Goal: Task Accomplishment & Management: Use online tool/utility

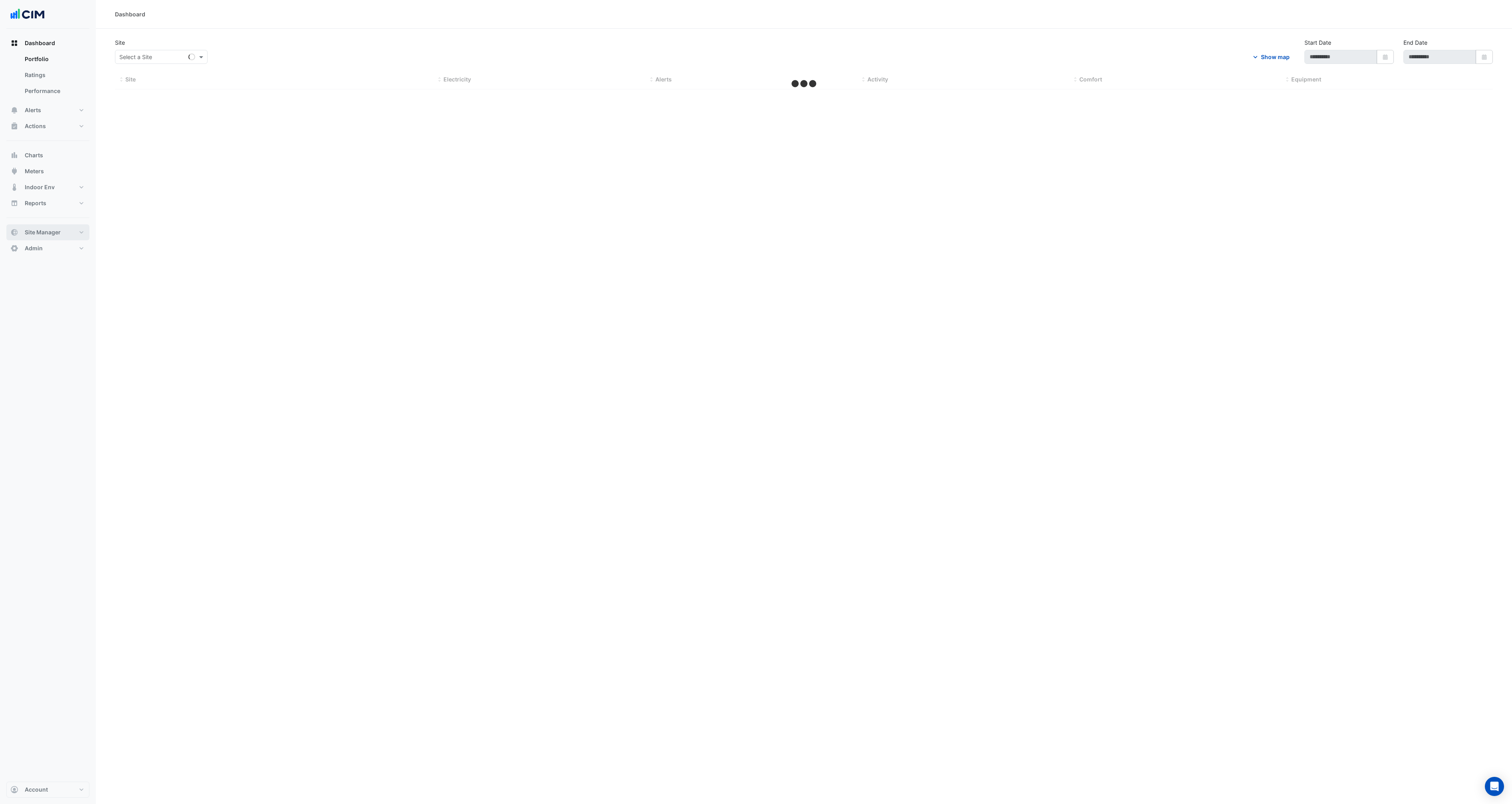
click at [41, 231] on span "Site Manager" at bounding box center [42, 232] width 36 height 8
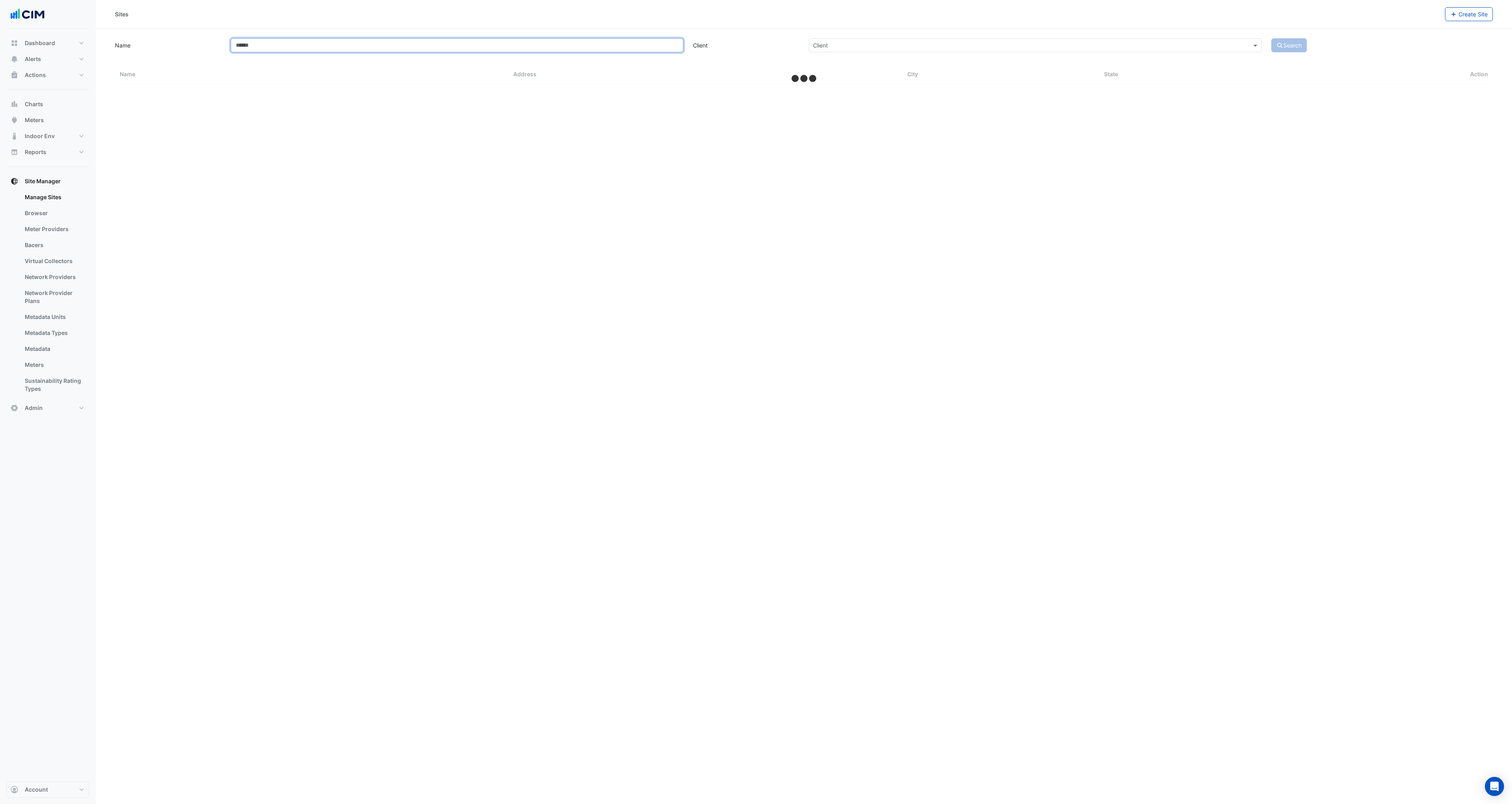
click at [303, 51] on input "Name" at bounding box center [457, 45] width 453 height 14
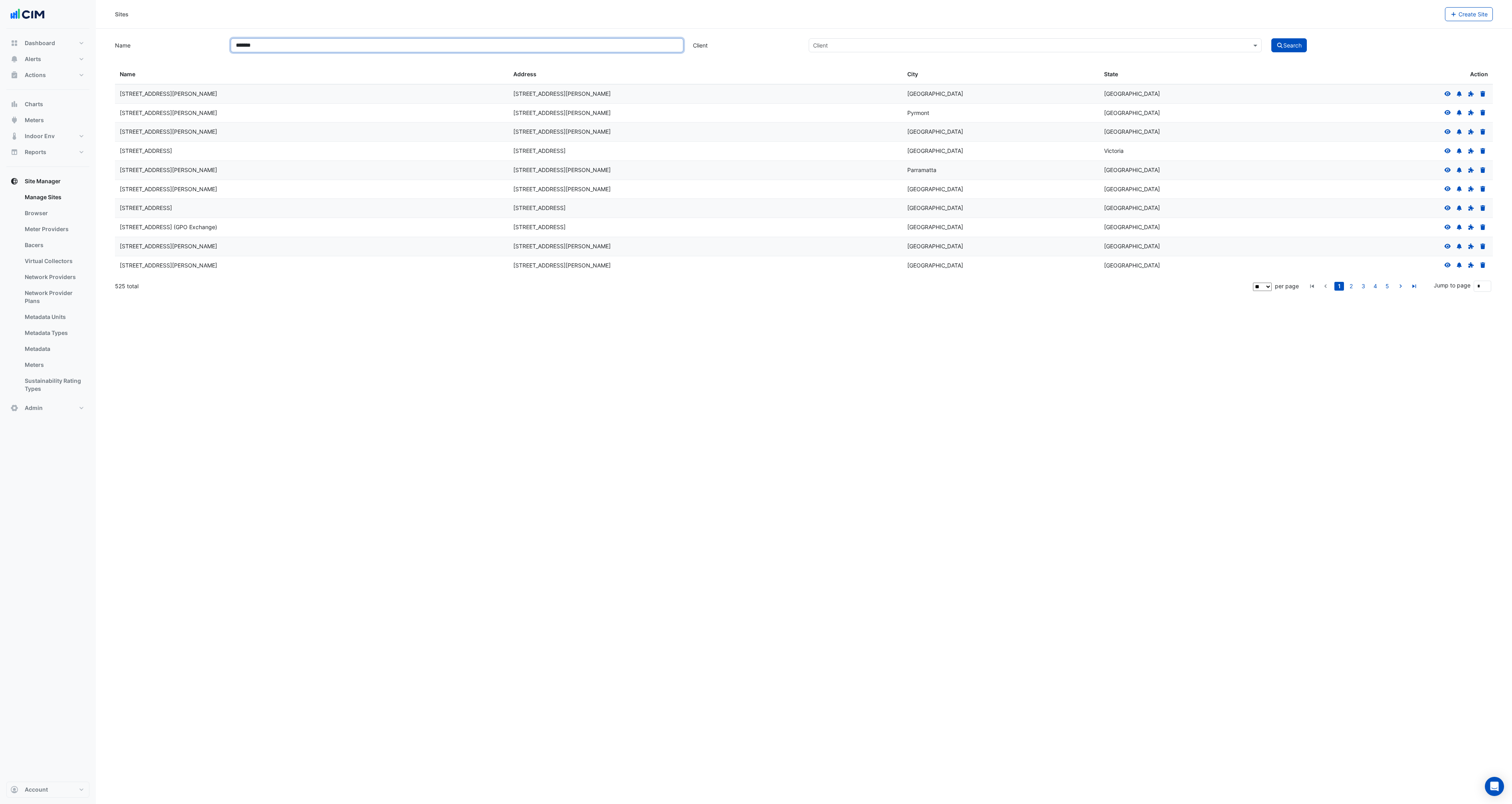
type input "*******"
click at [1271, 38] on button "Search" at bounding box center [1289, 45] width 36 height 14
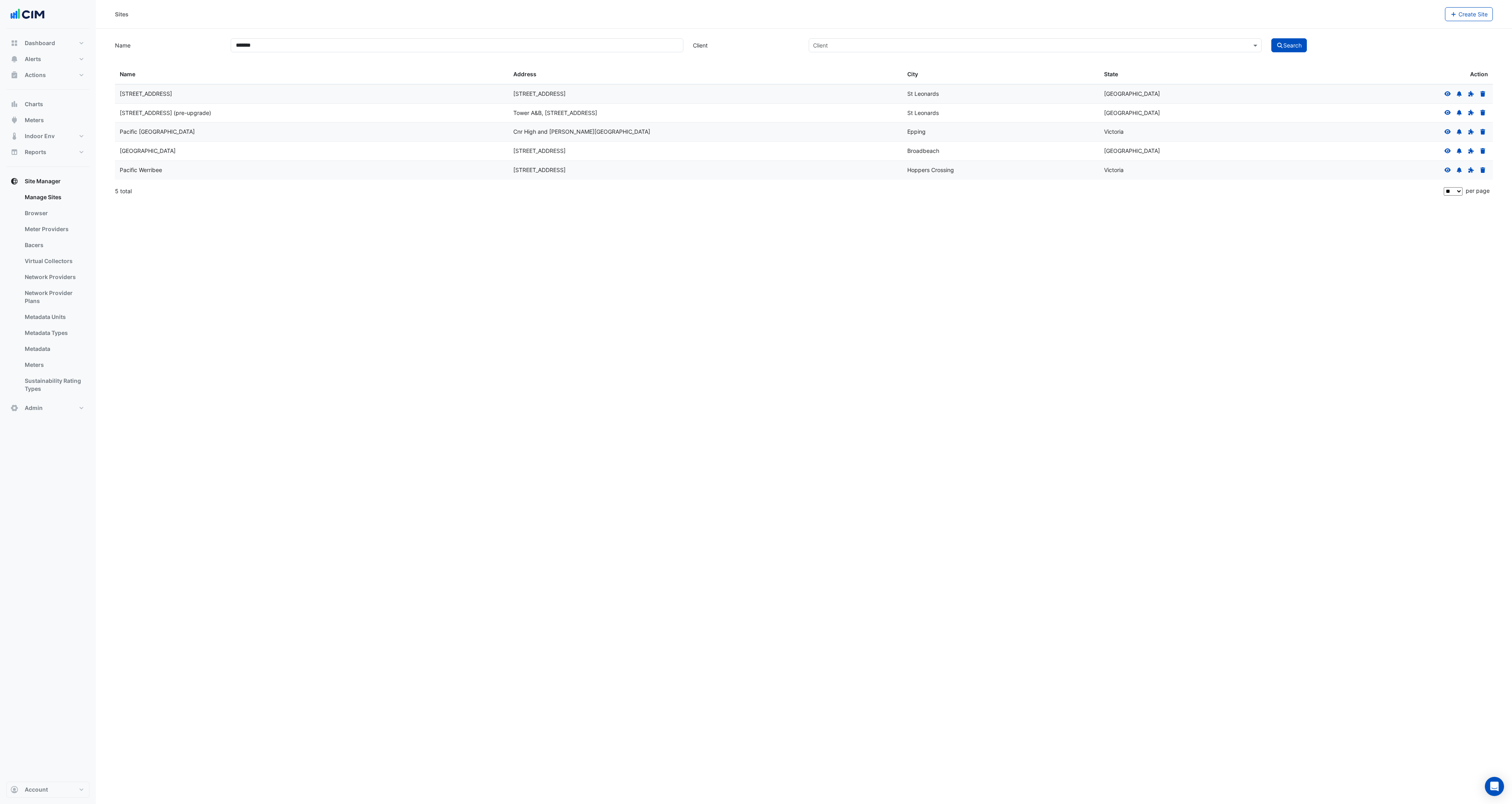
click at [163, 149] on div "[GEOGRAPHIC_DATA]" at bounding box center [312, 151] width 384 height 9
click at [1443, 148] on div at bounding box center [1466, 151] width 46 height 9
click at [1446, 150] on icon at bounding box center [1447, 151] width 6 height 5
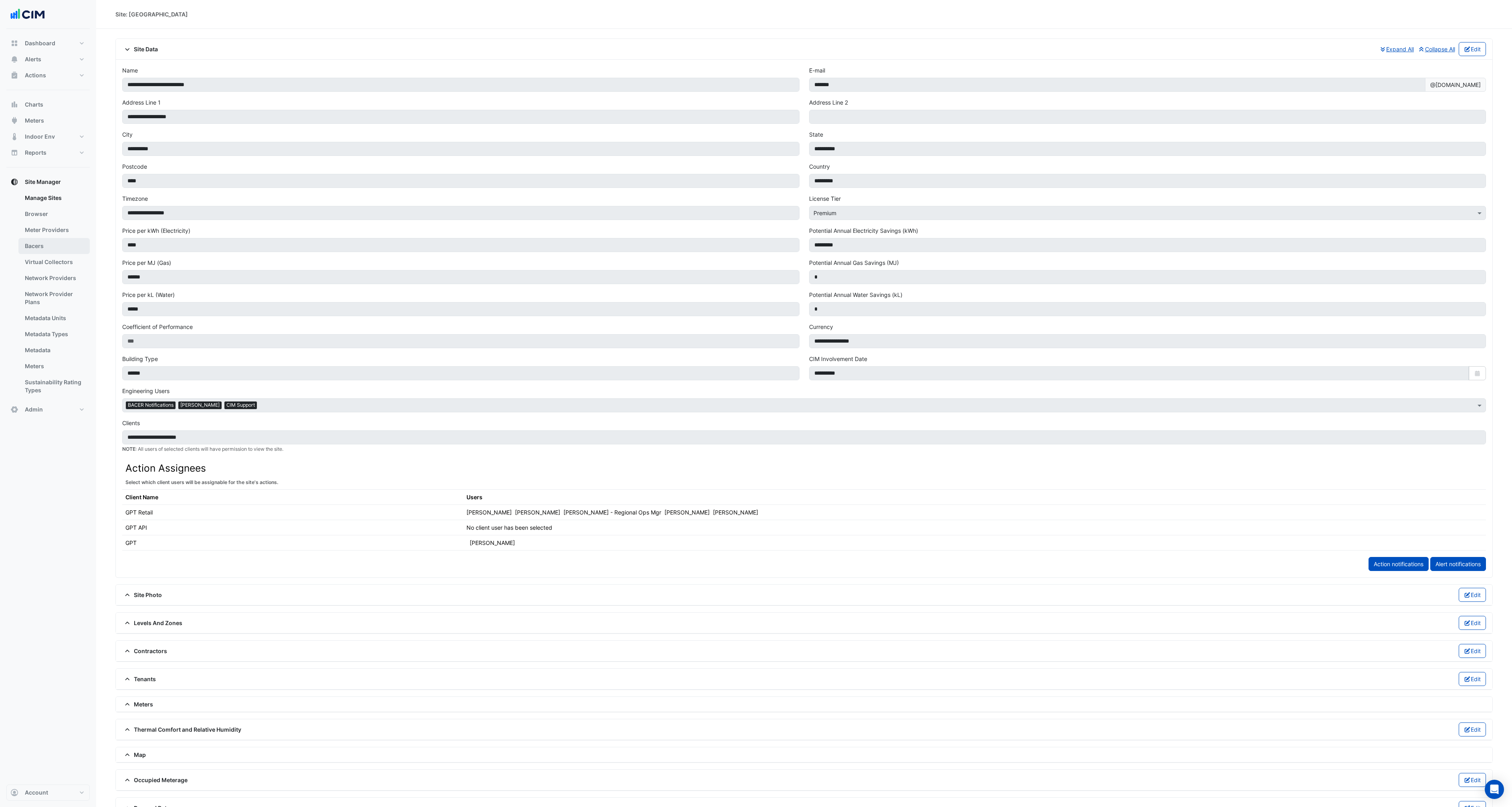
click at [34, 242] on link "Bacers" at bounding box center [54, 246] width 71 height 16
click at [145, 703] on span "Meters" at bounding box center [137, 704] width 31 height 8
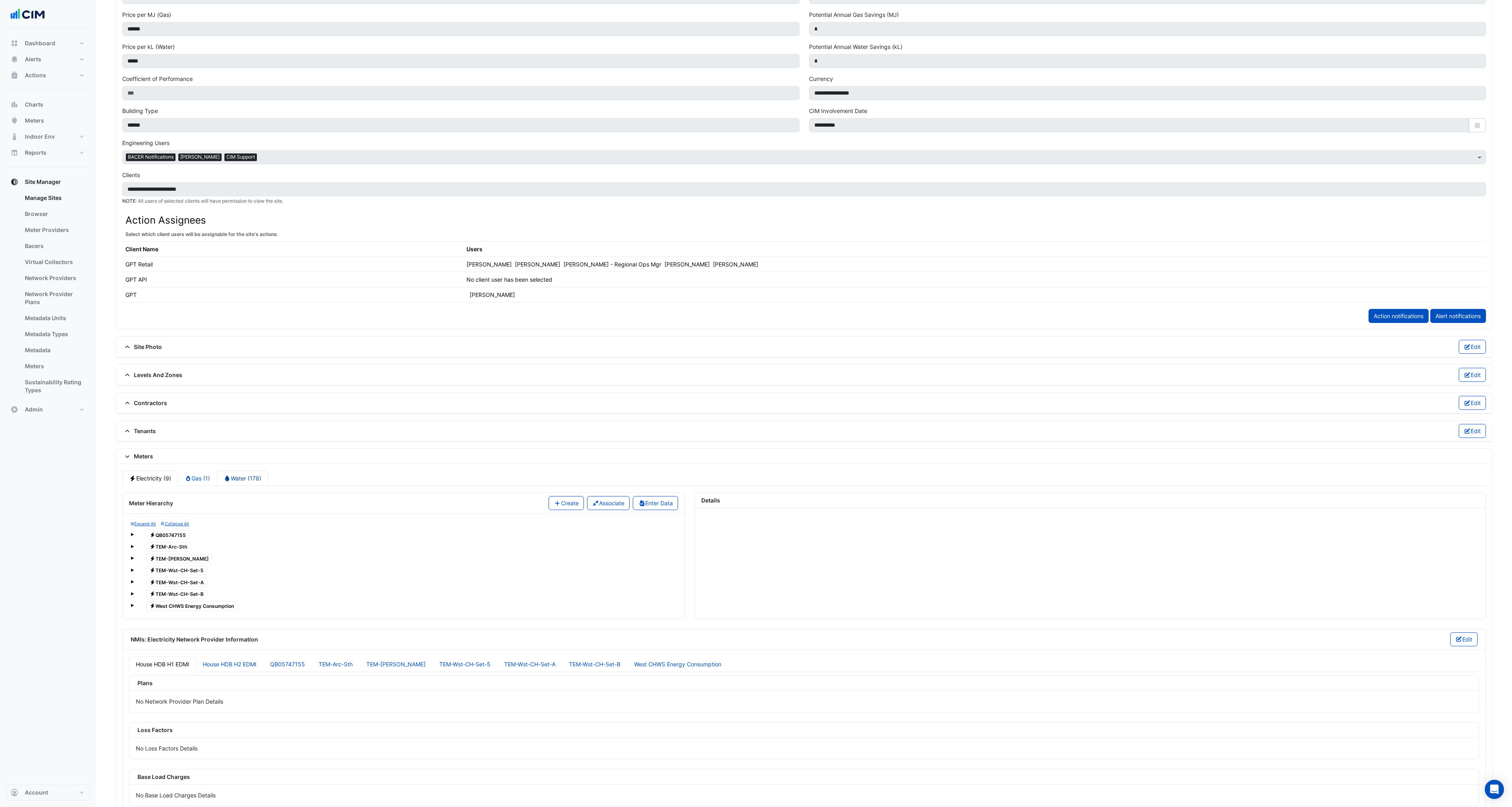
click at [245, 483] on link "Water (178)" at bounding box center [242, 478] width 51 height 16
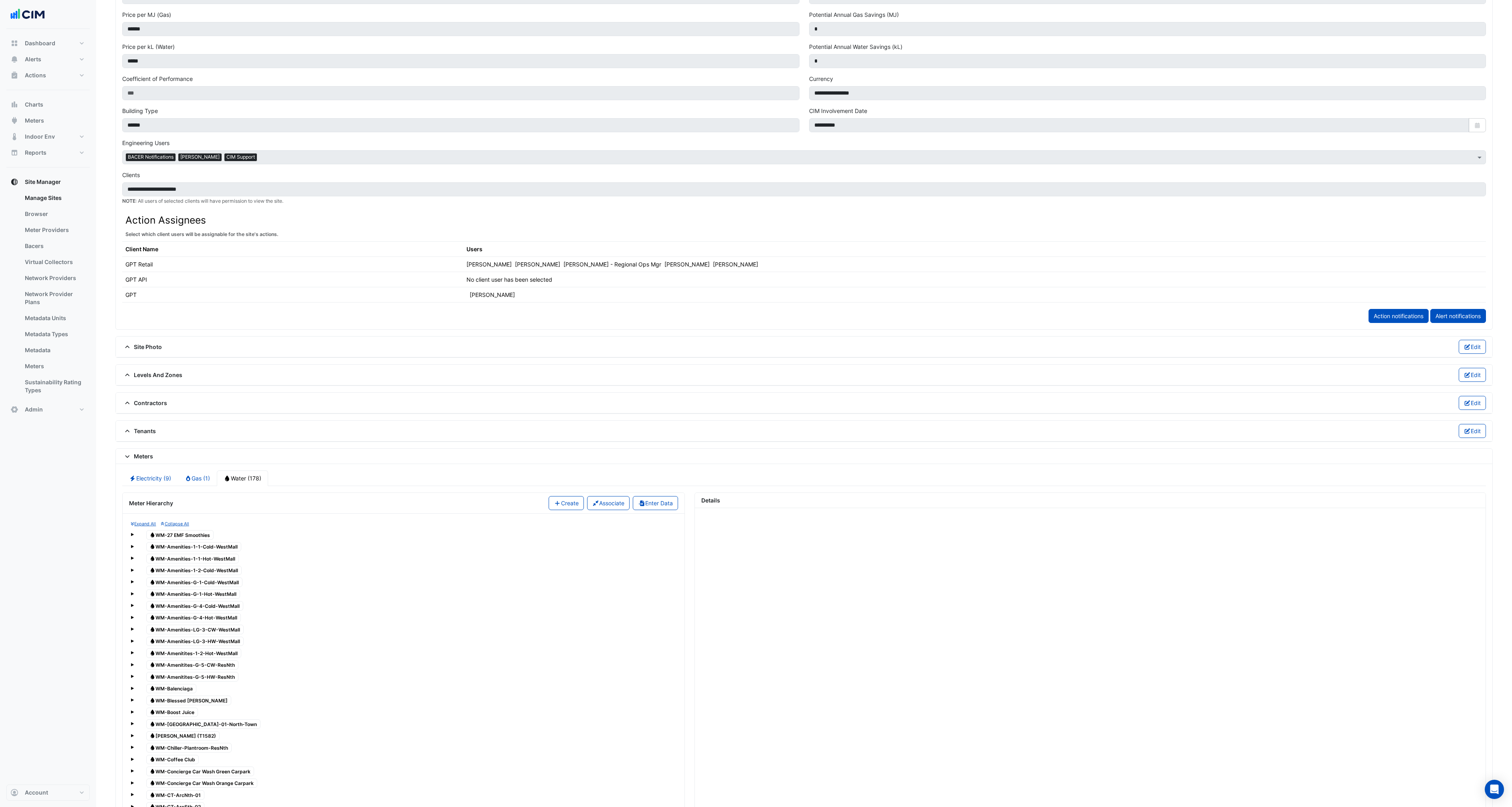
scroll to position [419, 0]
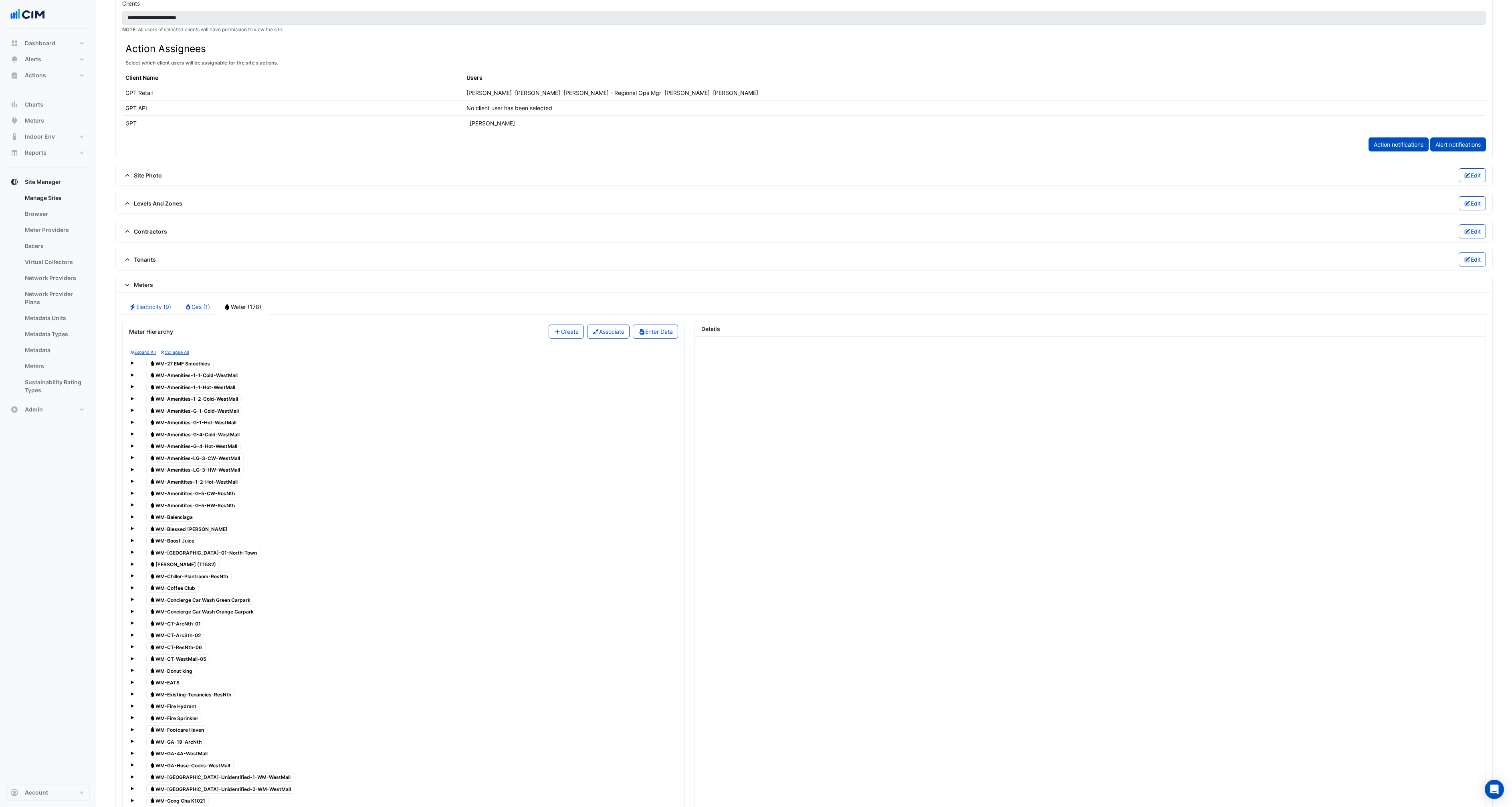
click at [133, 376] on span at bounding box center [132, 375] width 3 height 3
click at [174, 373] on span "Water WM-Amenities-1-1-Cold-WestMall" at bounding box center [194, 375] width 95 height 9
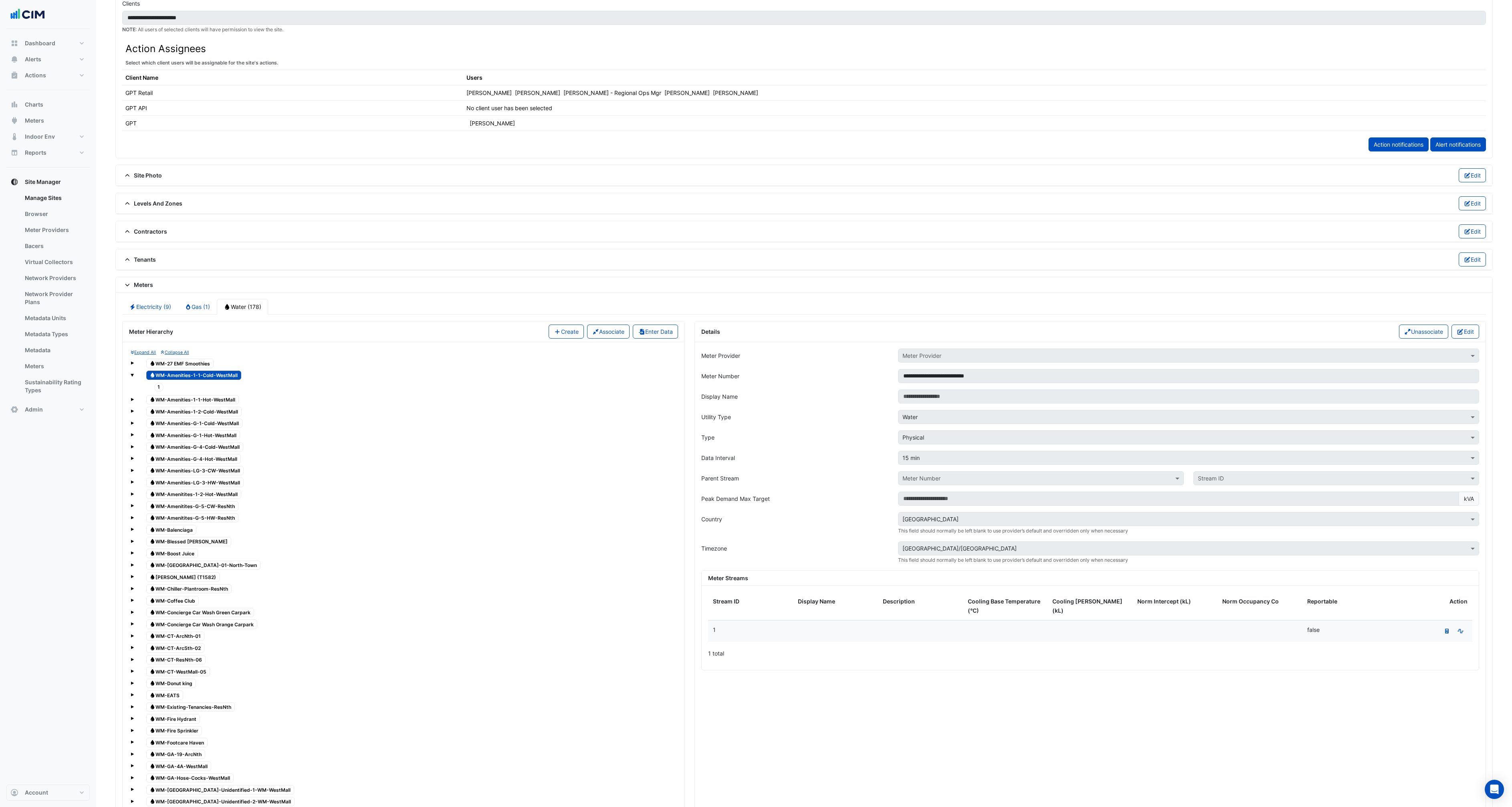
click at [171, 376] on span "Water WM-Amenities-1-1-Cold-WestMall" at bounding box center [194, 375] width 95 height 9
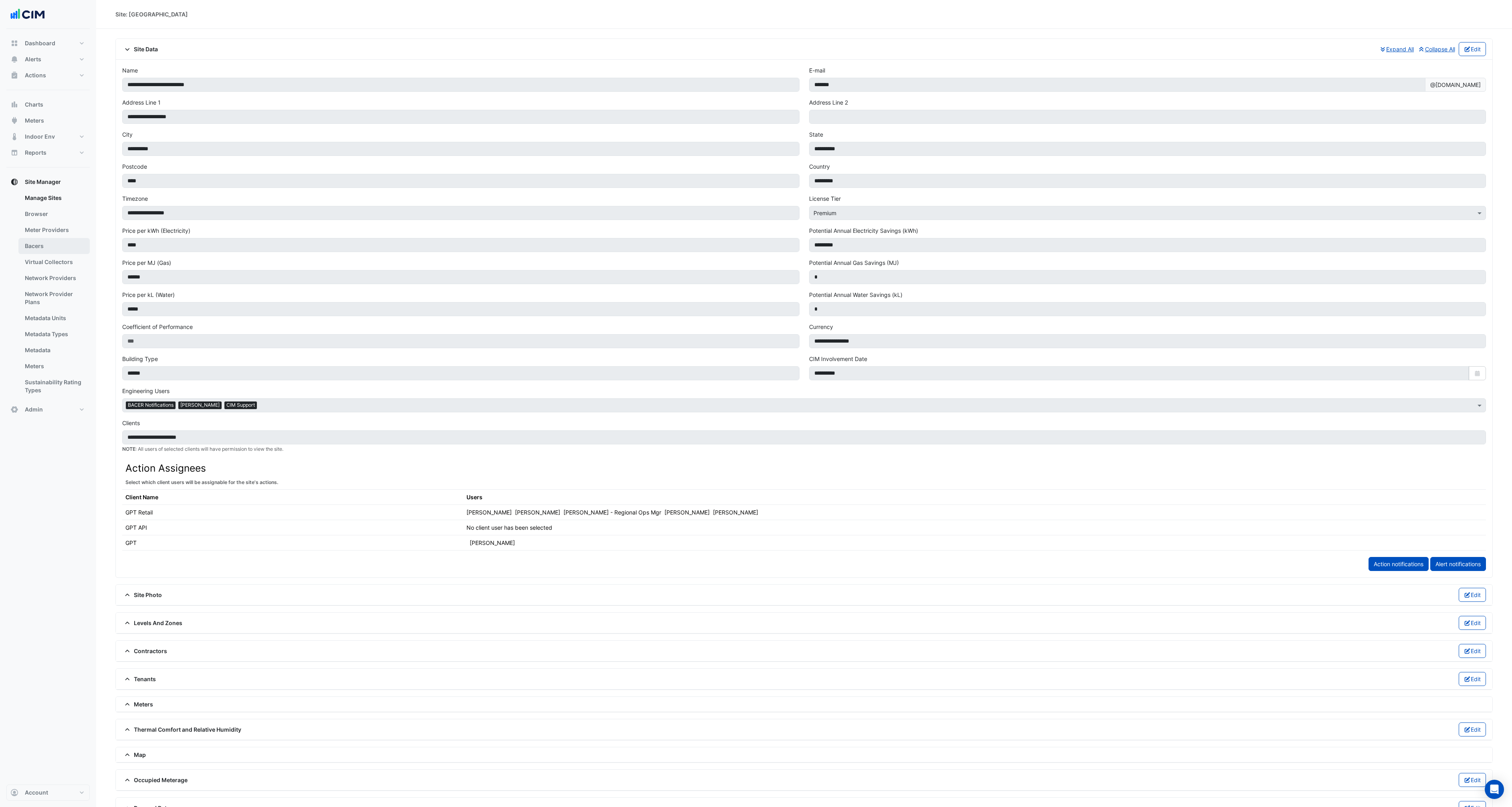
click at [37, 246] on link "Bacers" at bounding box center [54, 246] width 71 height 16
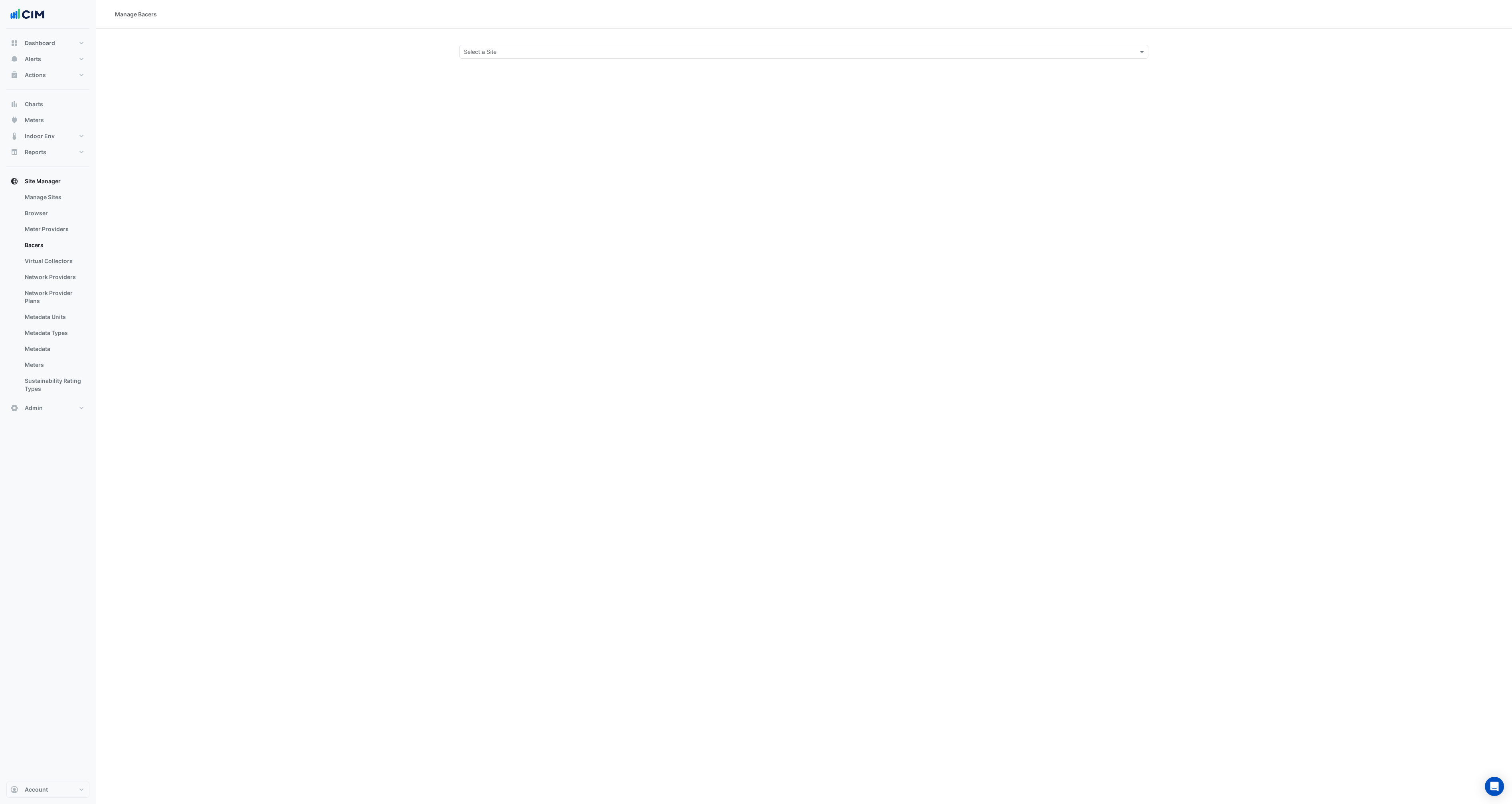
click at [519, 49] on input "text" at bounding box center [796, 52] width 664 height 8
type input "*******"
click at [557, 50] on input "text" at bounding box center [796, 52] width 664 height 8
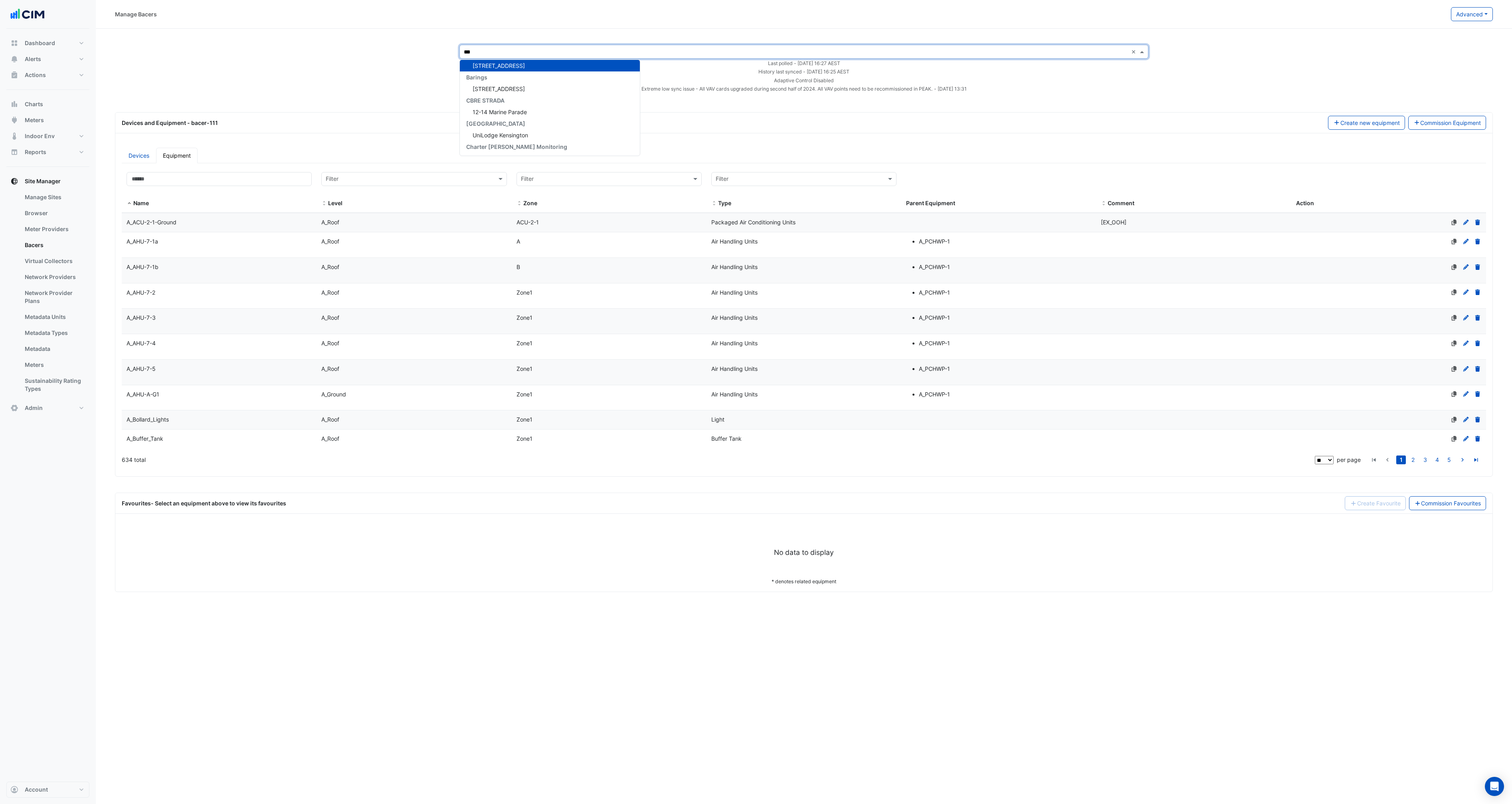
scroll to position [15, 0]
type input "*******"
click at [517, 116] on div "[GEOGRAPHIC_DATA]" at bounding box center [518, 112] width 117 height 12
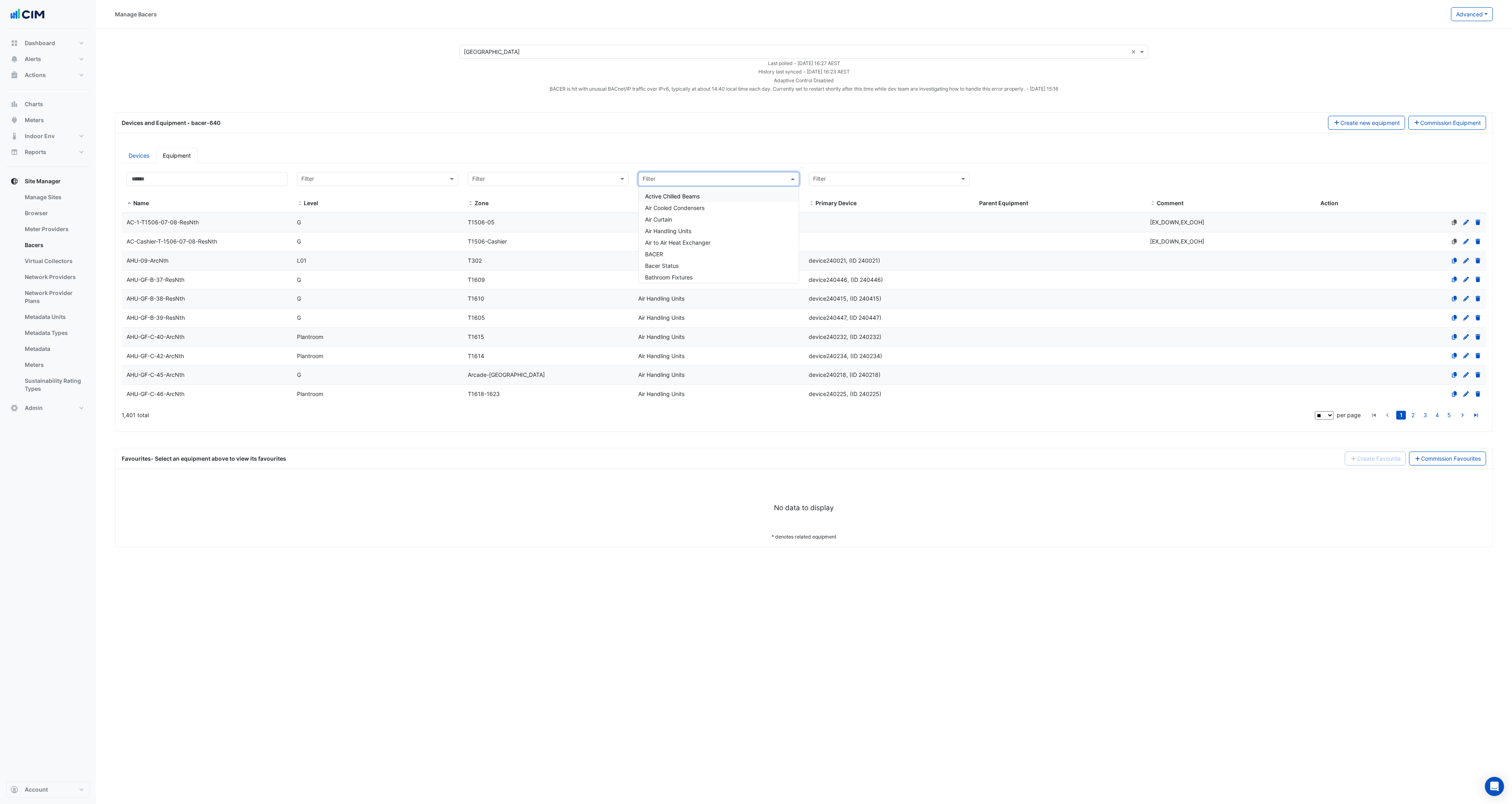
click at [765, 180] on input "text" at bounding box center [711, 180] width 136 height 9
type input "**********"
click at [680, 191] on div "Water Meters" at bounding box center [718, 196] width 160 height 12
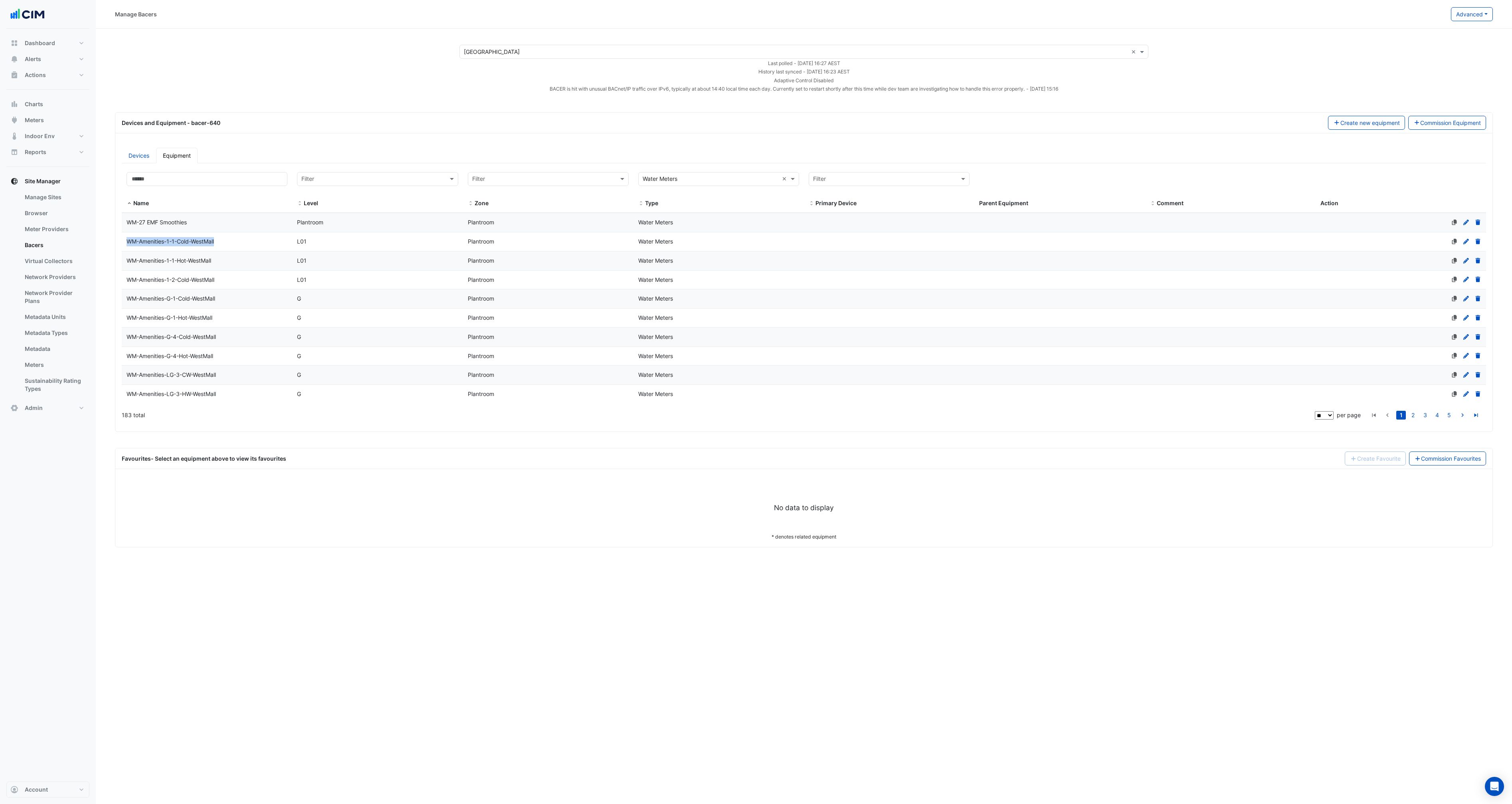
drag, startPoint x: 218, startPoint y: 242, endPoint x: 123, endPoint y: 240, distance: 95.0
click at [123, 240] on div "WM-Amenities-1-1-Cold-WestMall" at bounding box center [207, 242] width 170 height 9
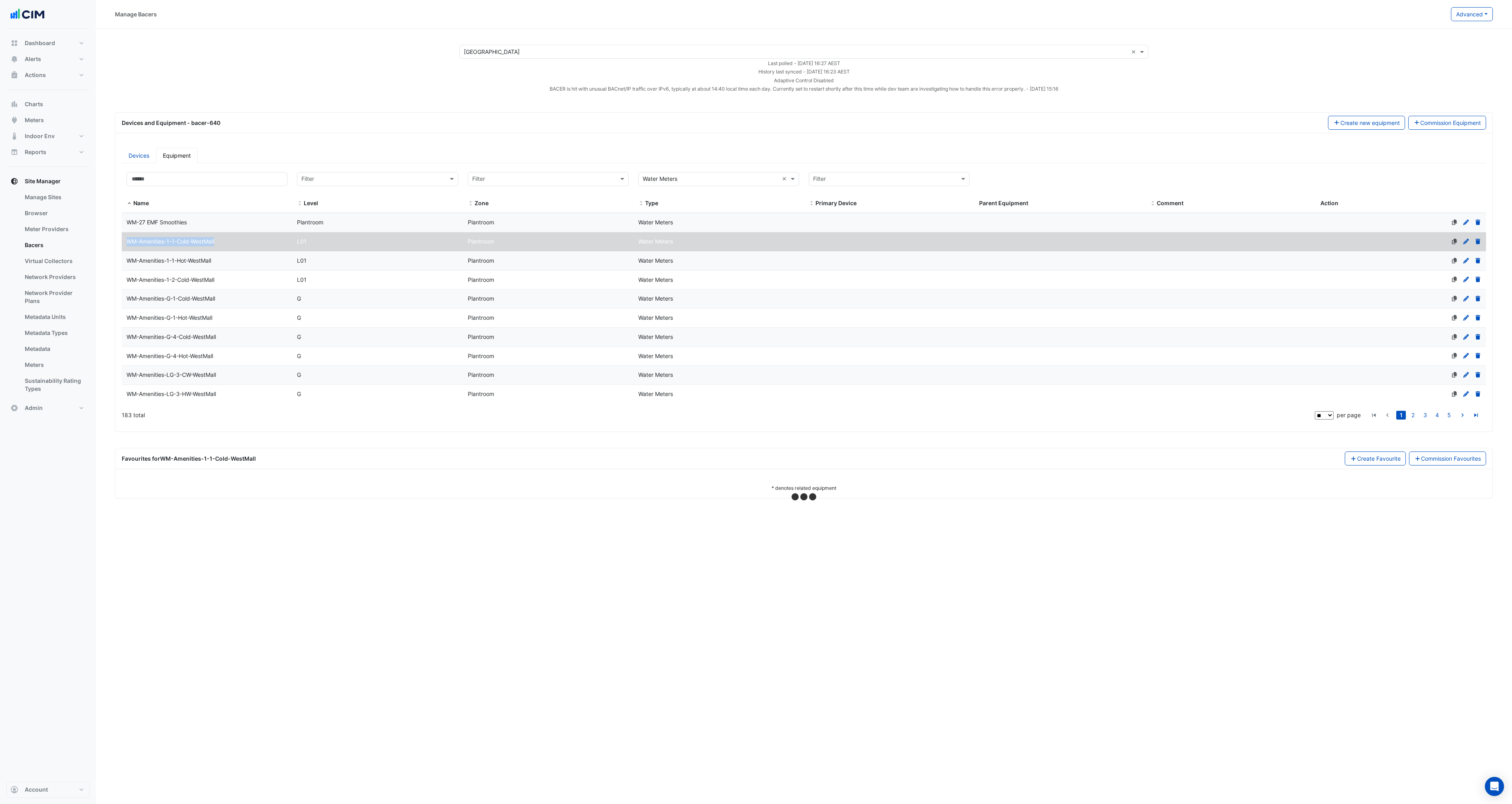
click at [221, 240] on div "WM-Amenities-1-1-Cold-WestMall" at bounding box center [207, 242] width 170 height 9
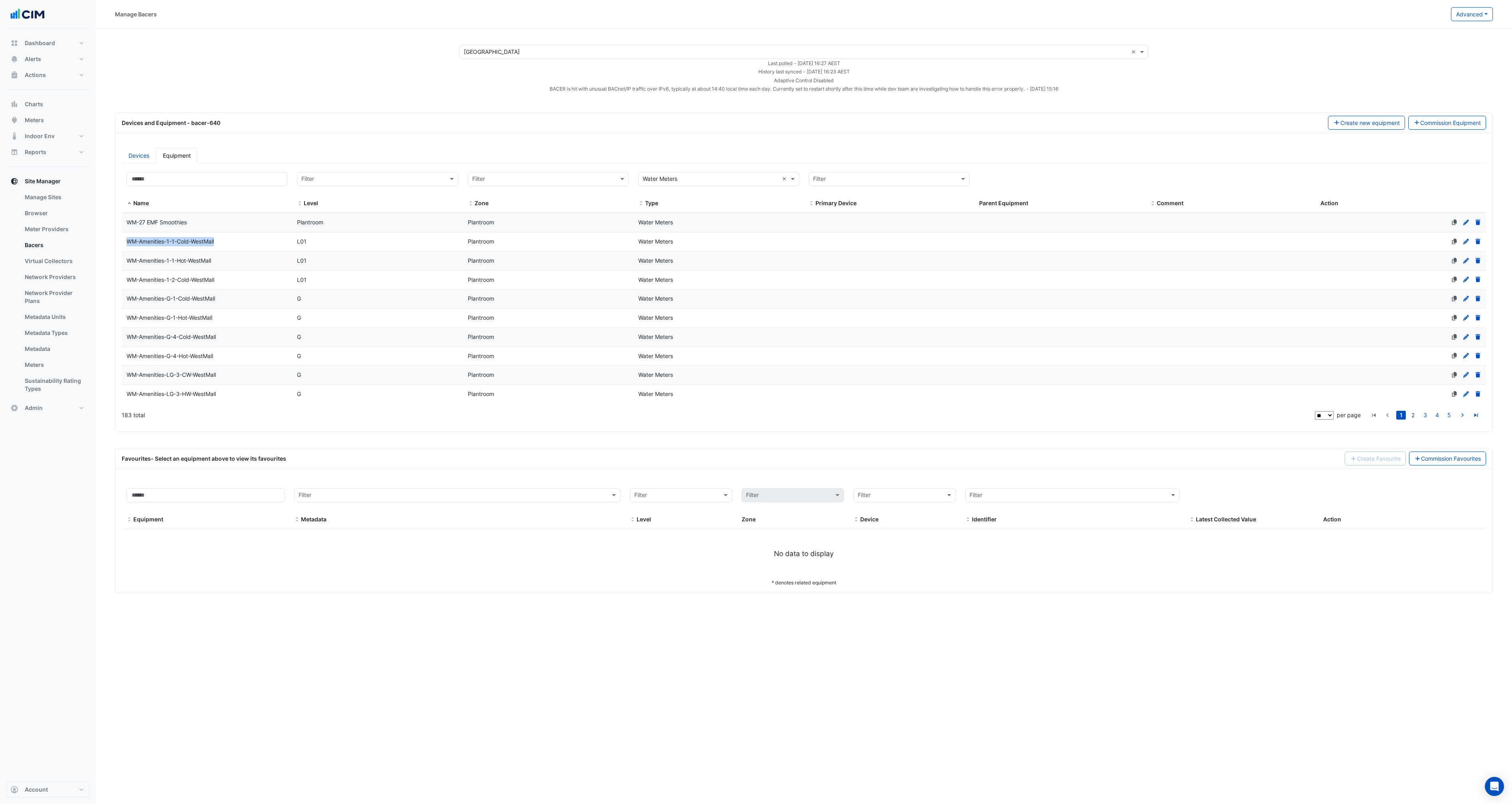
drag, startPoint x: 219, startPoint y: 242, endPoint x: 128, endPoint y: 242, distance: 91.0
click at [128, 242] on div "WM-Amenities-1-1-Cold-WestMall" at bounding box center [207, 242] width 170 height 9
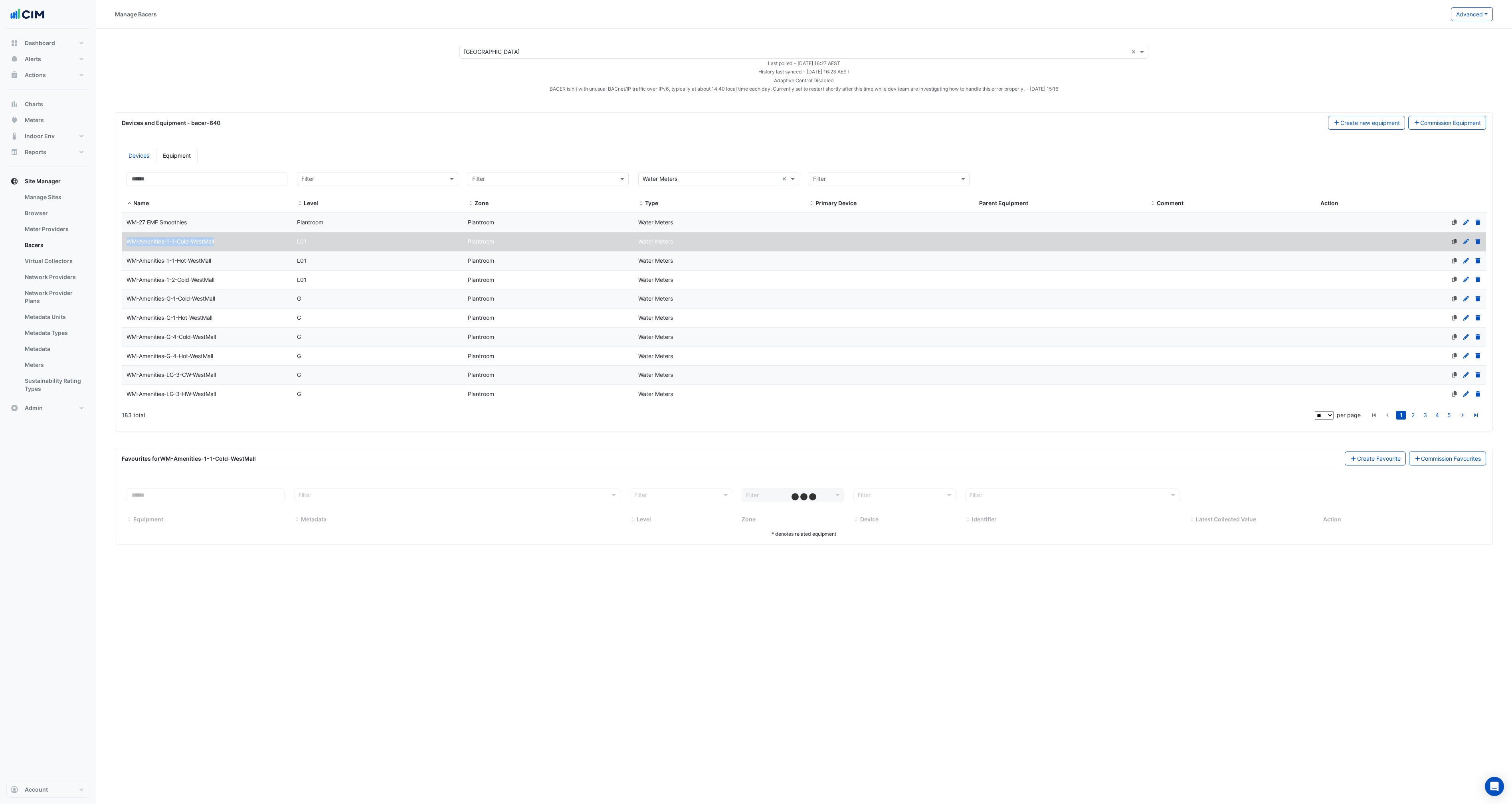
copy span "WM-Amenities-1-1-Cold-WestMall"
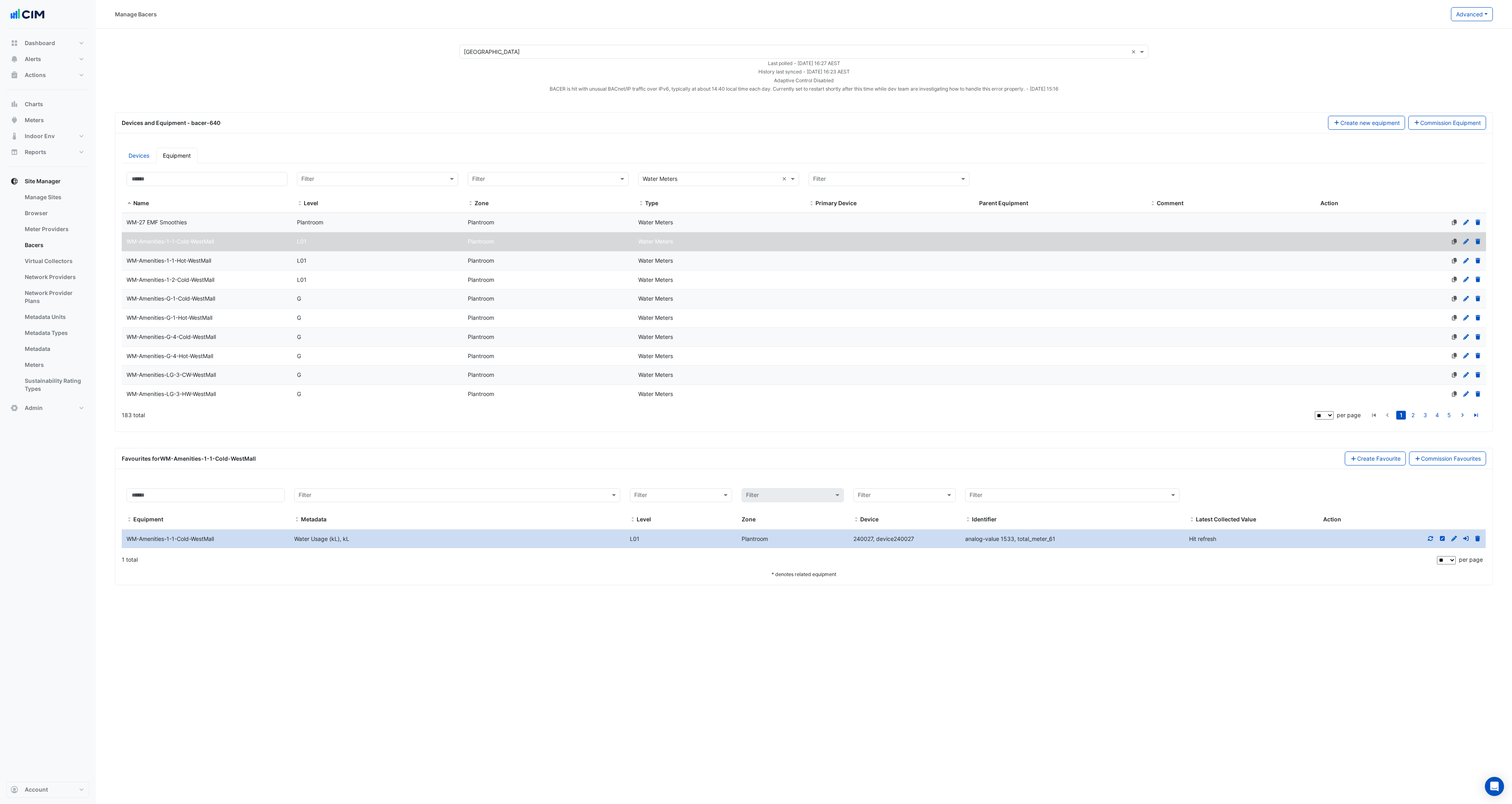
click at [1465, 240] on icon at bounding box center [1466, 242] width 7 height 6
